Goal: Task Accomplishment & Management: Manage account settings

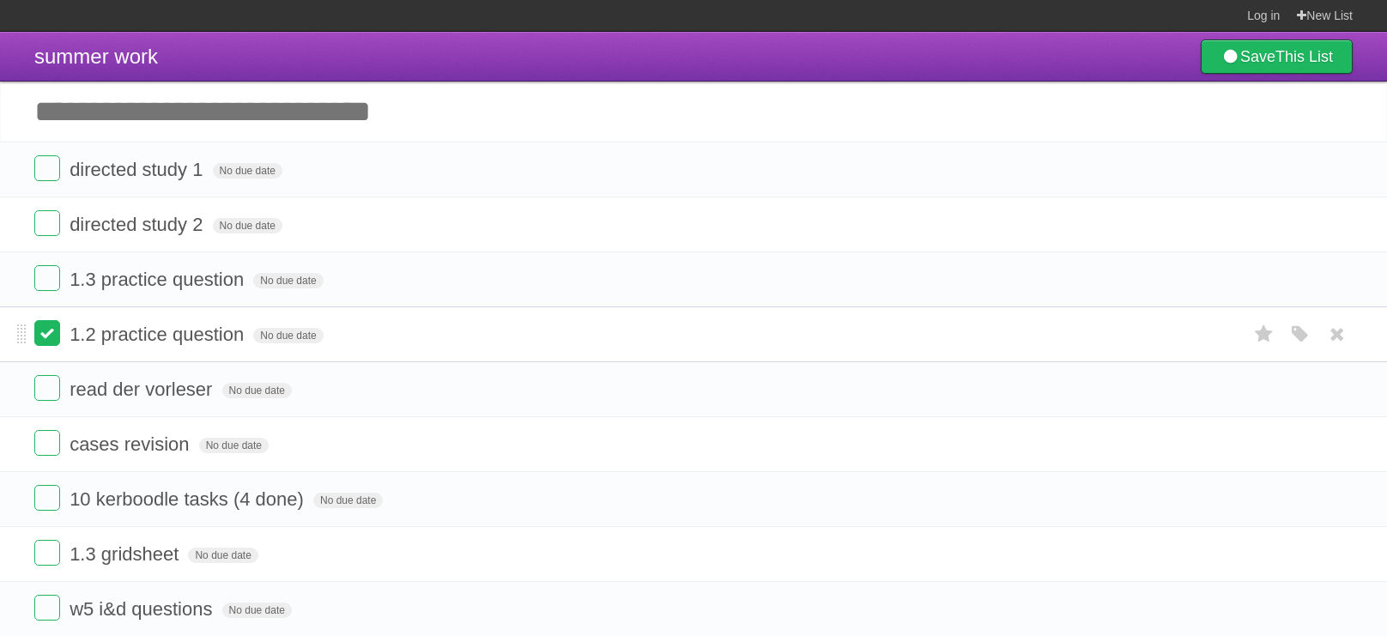
click at [38, 336] on label at bounding box center [47, 333] width 26 height 26
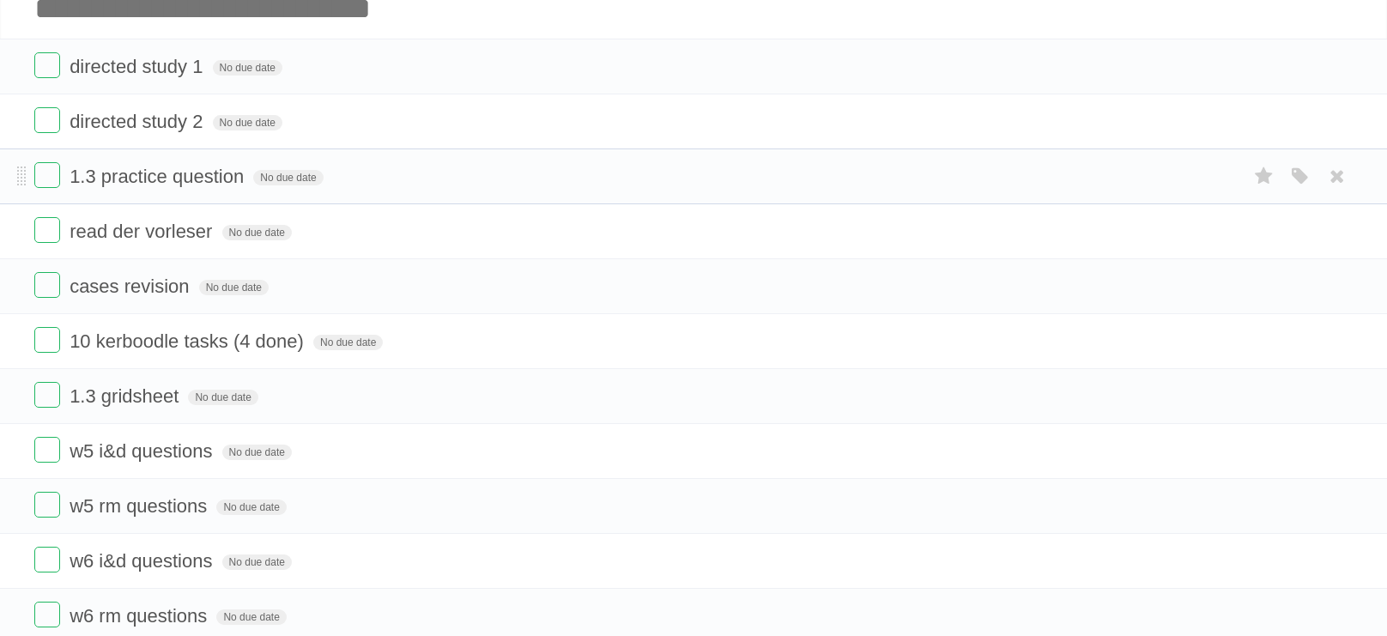
scroll to position [106, 0]
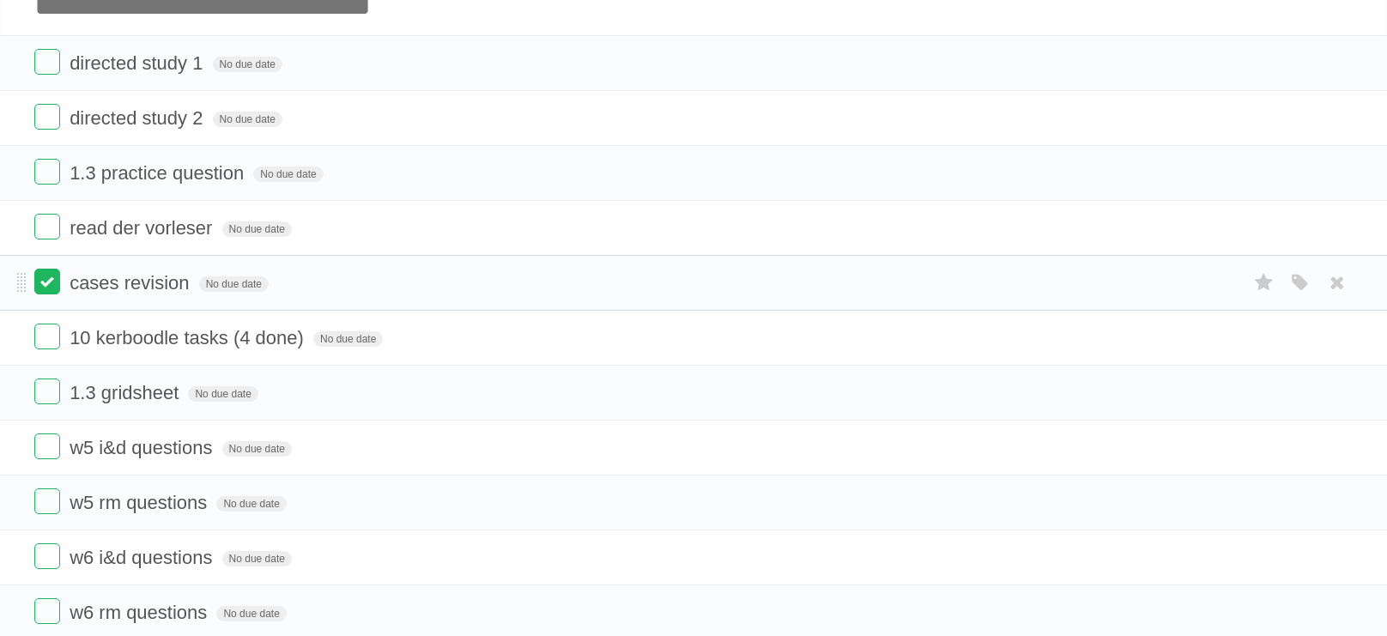
click at [48, 281] on label at bounding box center [47, 282] width 26 height 26
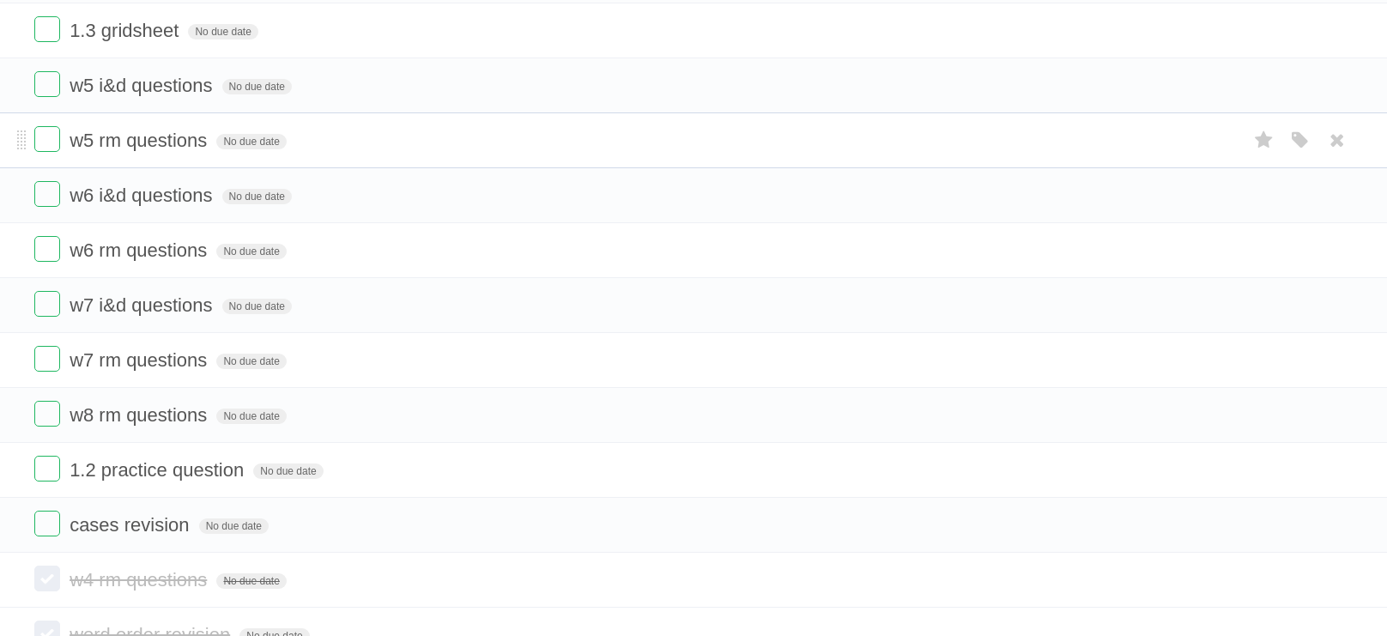
scroll to position [411, 0]
click at [51, 484] on label at bounding box center [47, 471] width 26 height 26
click at [53, 542] on form "cases revision No due date White Red Blue Green Purple Orange" at bounding box center [693, 527] width 1318 height 28
click at [52, 539] on label at bounding box center [47, 526] width 26 height 26
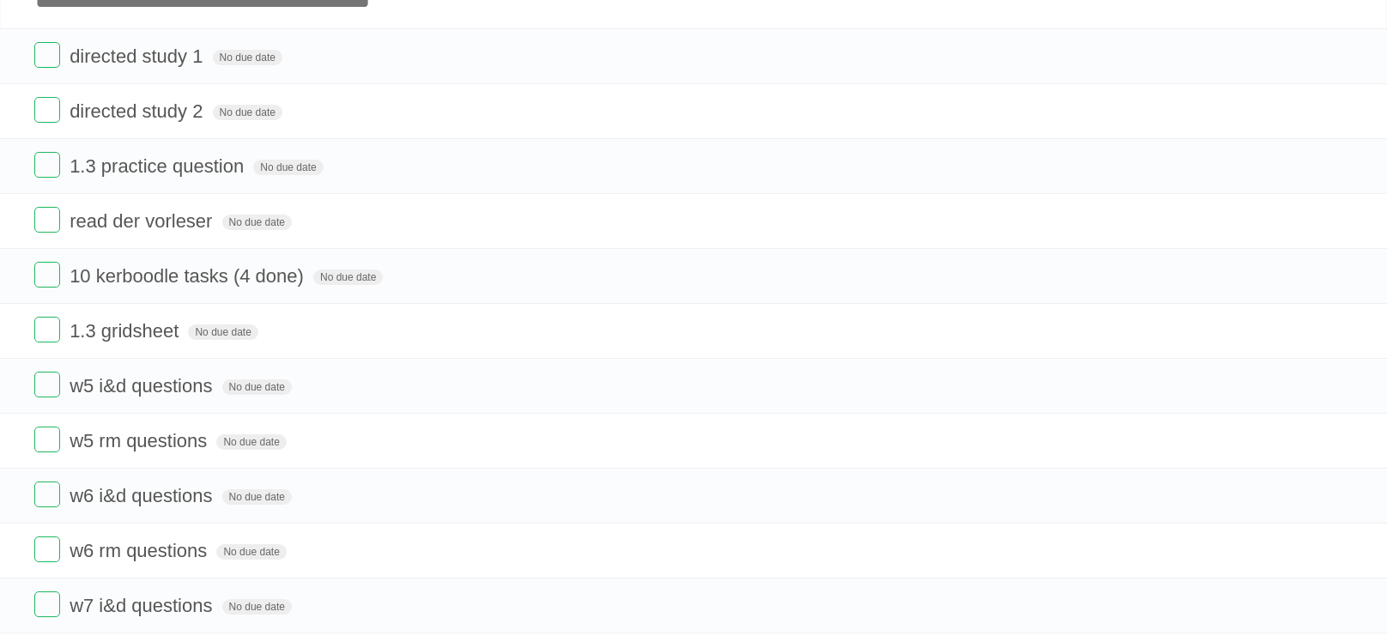
scroll to position [0, 0]
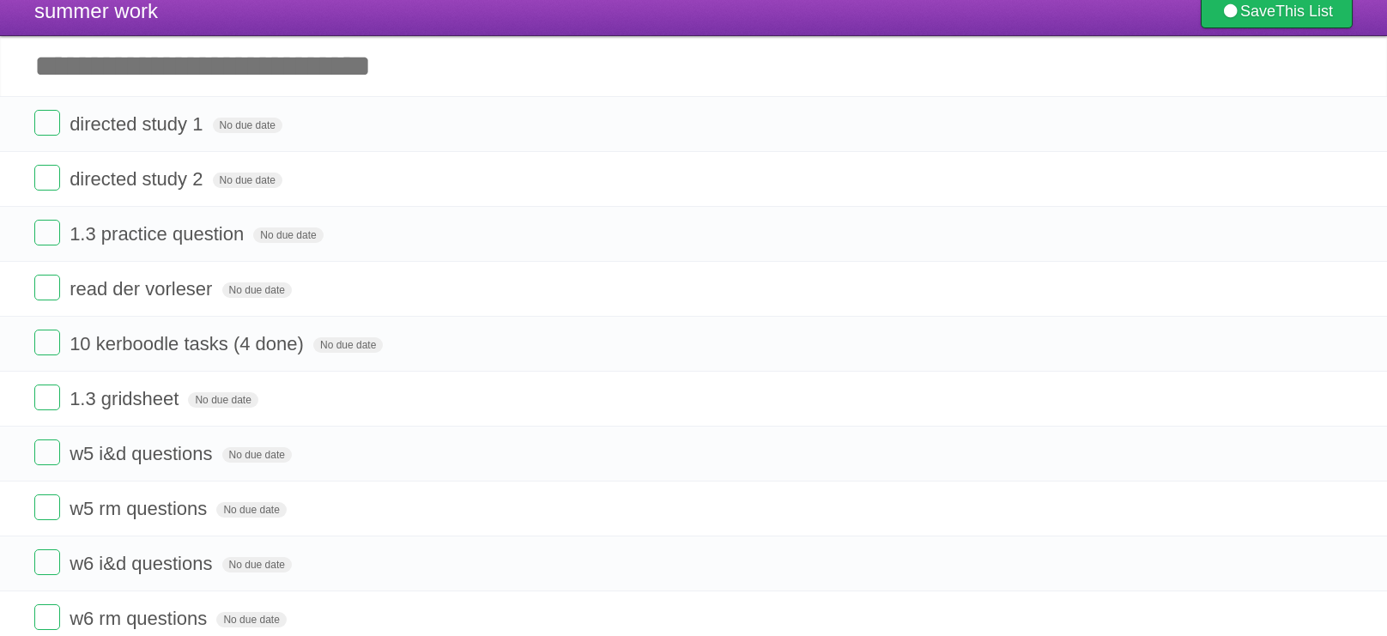
scroll to position [34, 0]
